Goal: Task Accomplishment & Management: Manage account settings

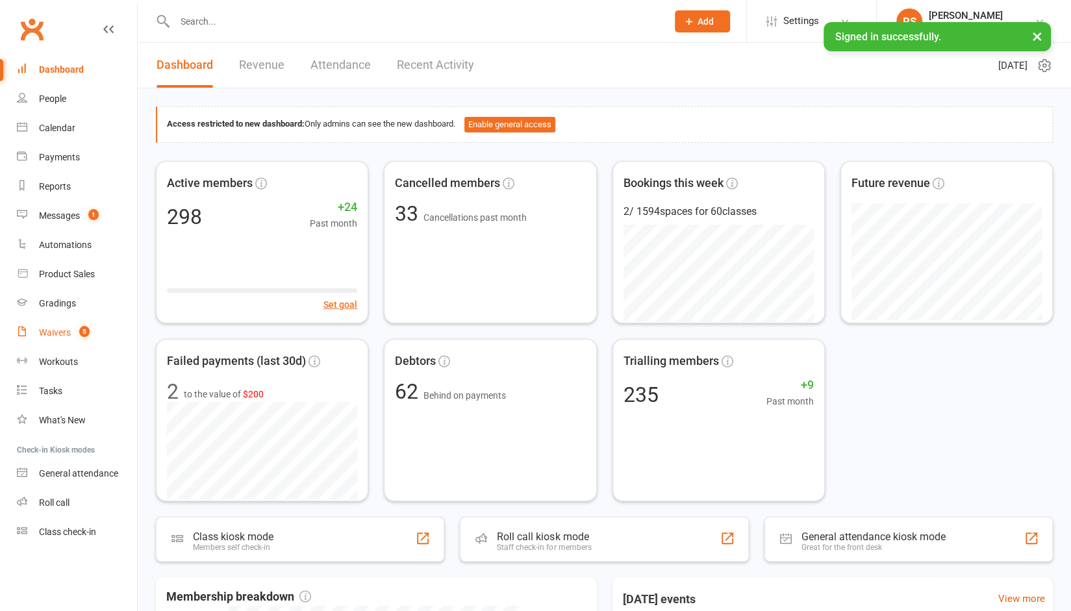
click at [66, 336] on div "Waivers" at bounding box center [55, 332] width 32 height 10
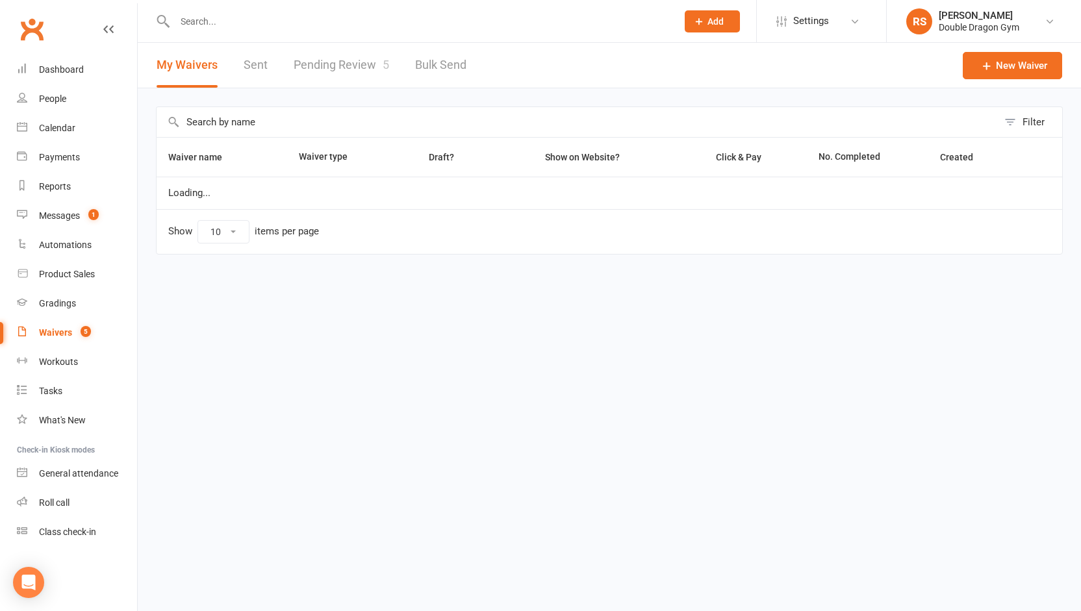
click at [338, 57] on link "Pending Review 5" at bounding box center [341, 65] width 95 height 45
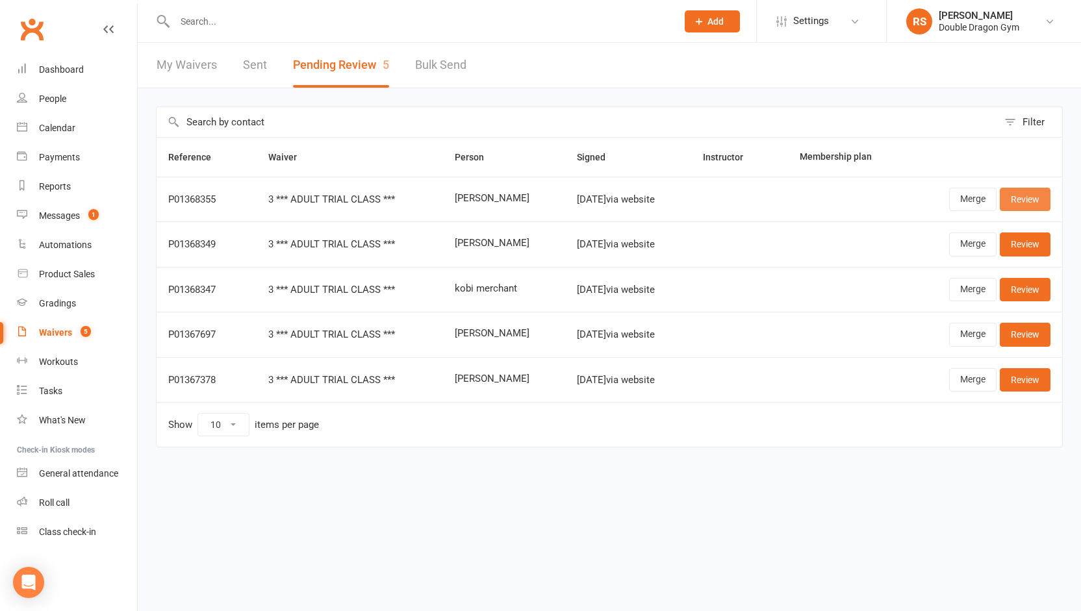
click at [1017, 196] on link "Review" at bounding box center [1025, 199] width 51 height 23
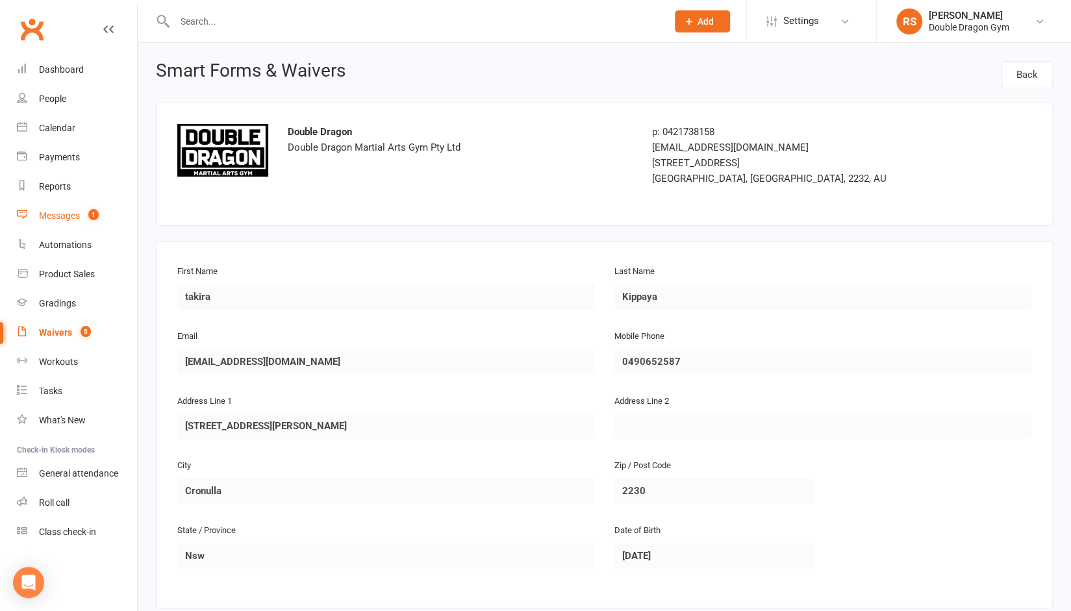
click at [71, 214] on div "Messages" at bounding box center [59, 215] width 41 height 10
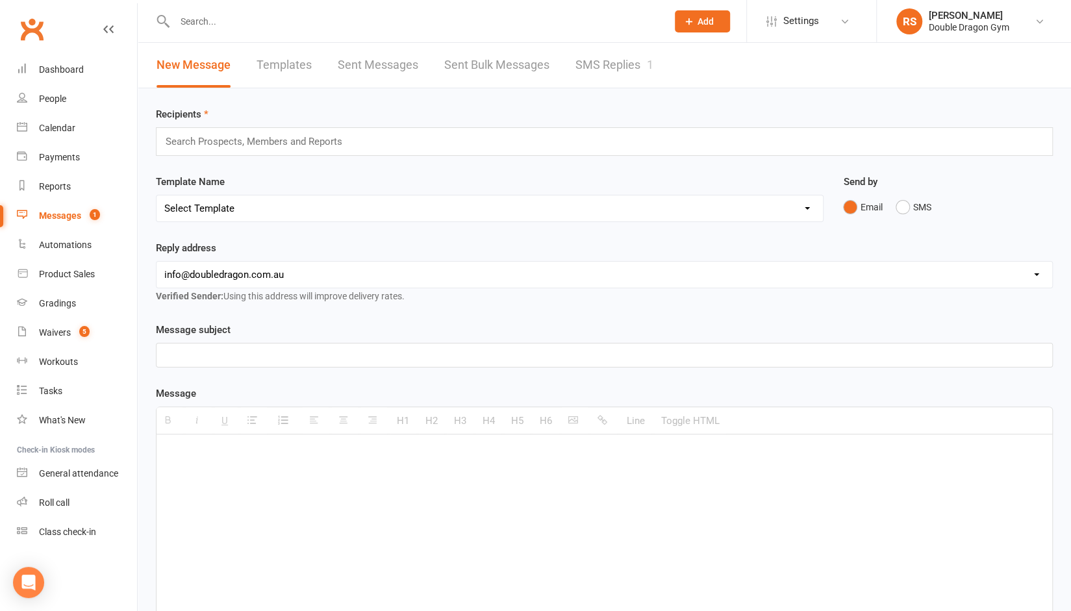
click at [607, 75] on link "SMS Replies 1" at bounding box center [615, 65] width 78 height 45
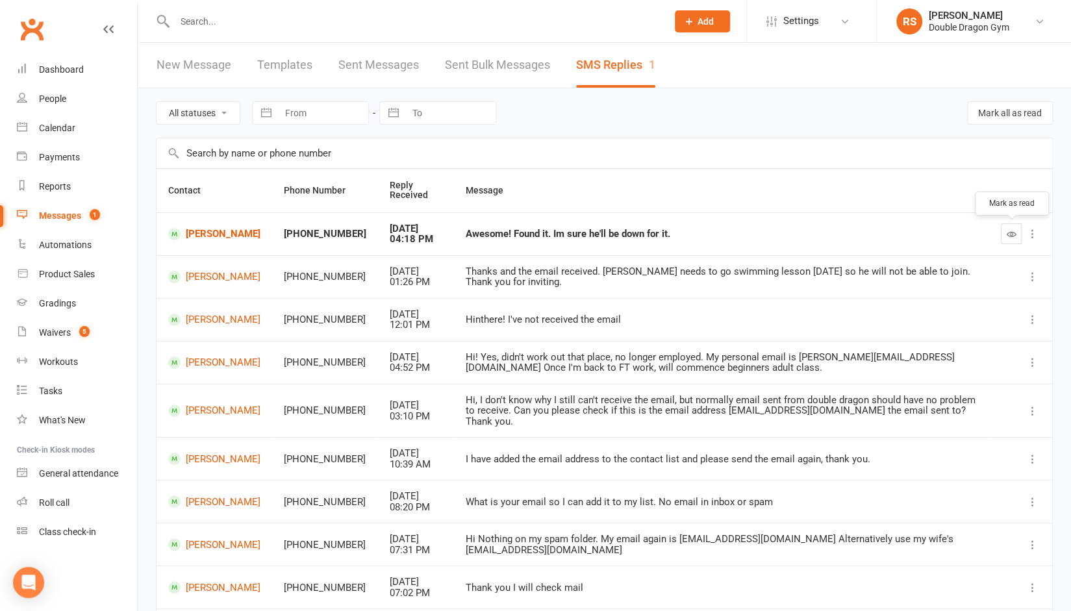
click at [1015, 235] on icon "button" at bounding box center [1012, 234] width 10 height 10
